Goal: Transaction & Acquisition: Subscribe to service/newsletter

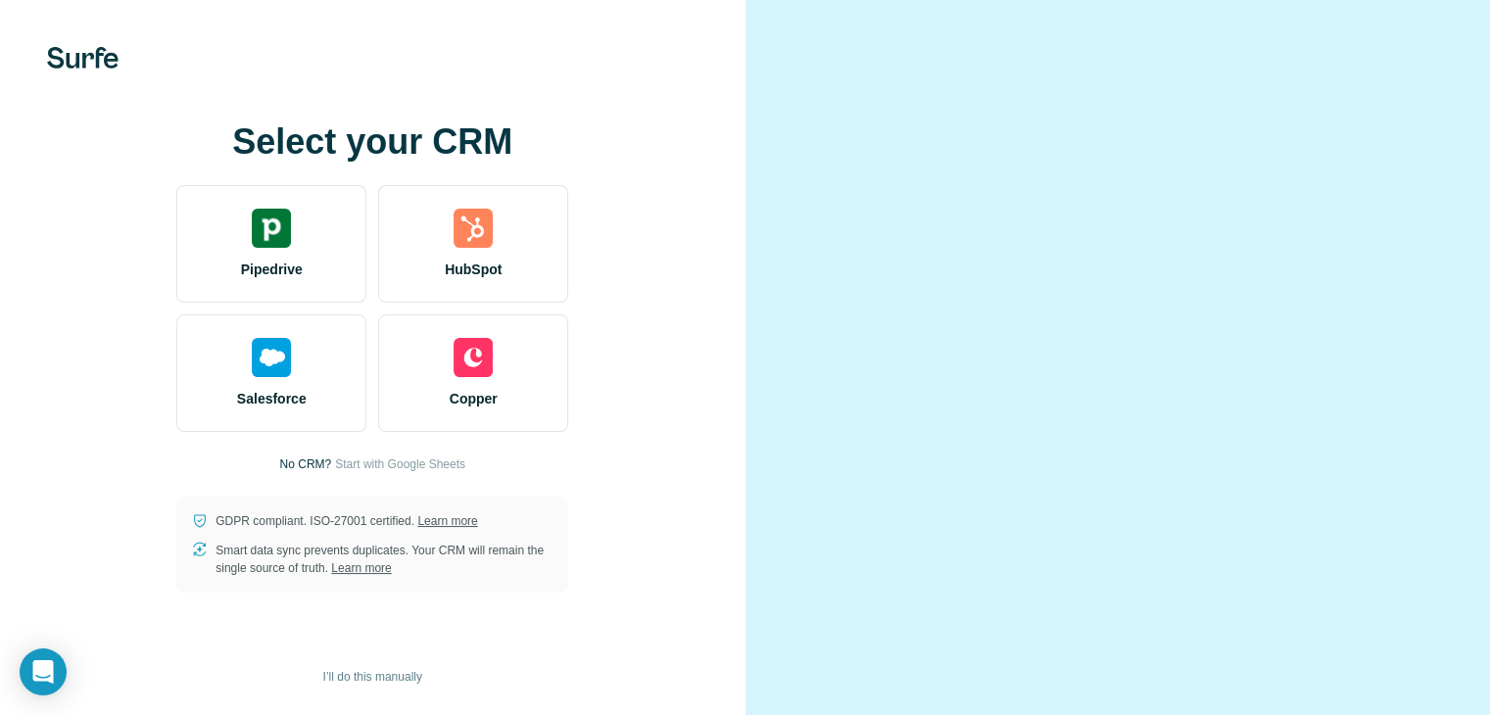
click at [676, 314] on div "Select your CRM Pipedrive HubSpot Salesforce Copper No CRM? Start with Google S…" at bounding box center [372, 357] width 667 height 470
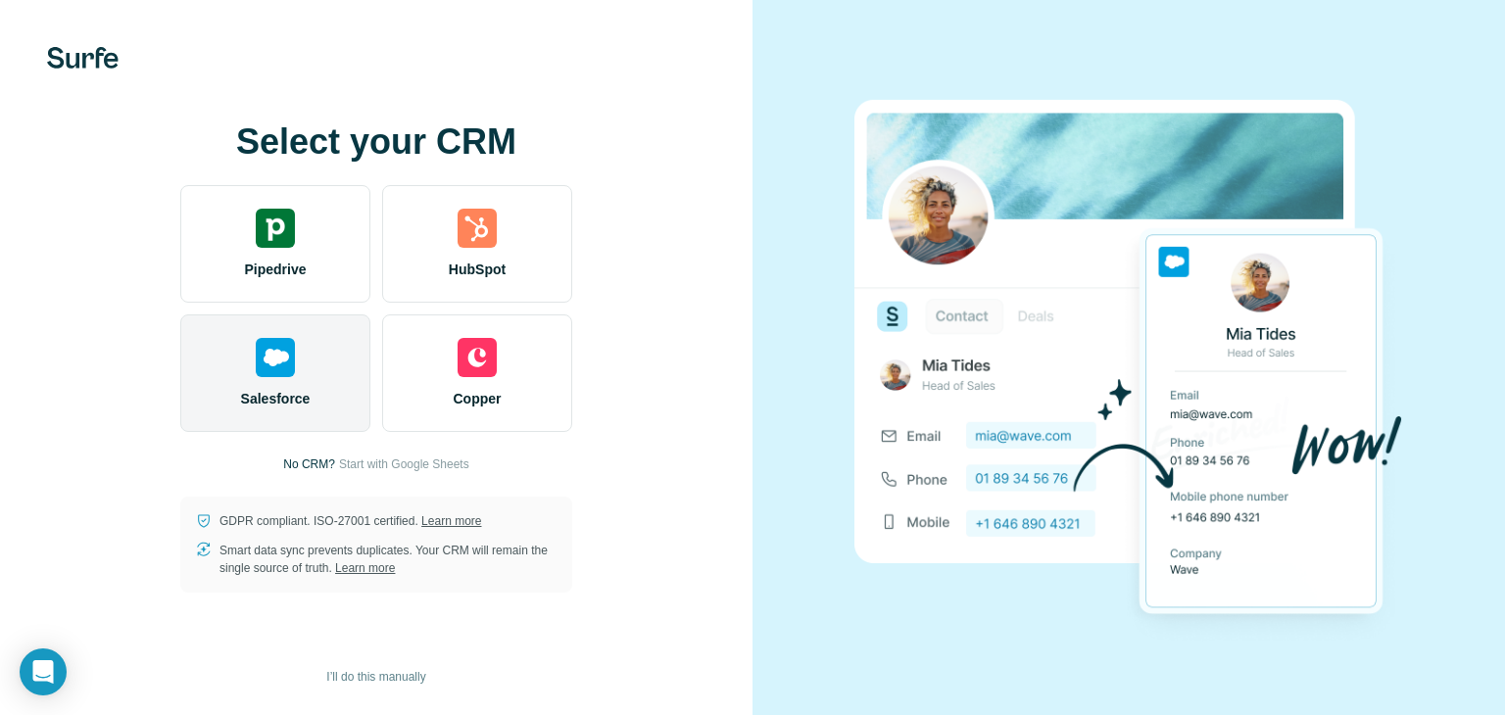
click at [294, 348] on img at bounding box center [275, 357] width 39 height 39
